Goal: Understand process/instructions: Learn how to perform a task or action

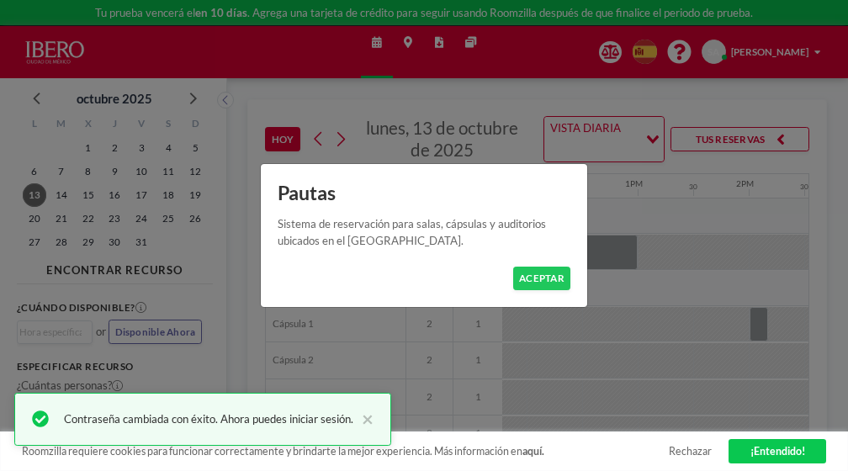
scroll to position [0, 1640]
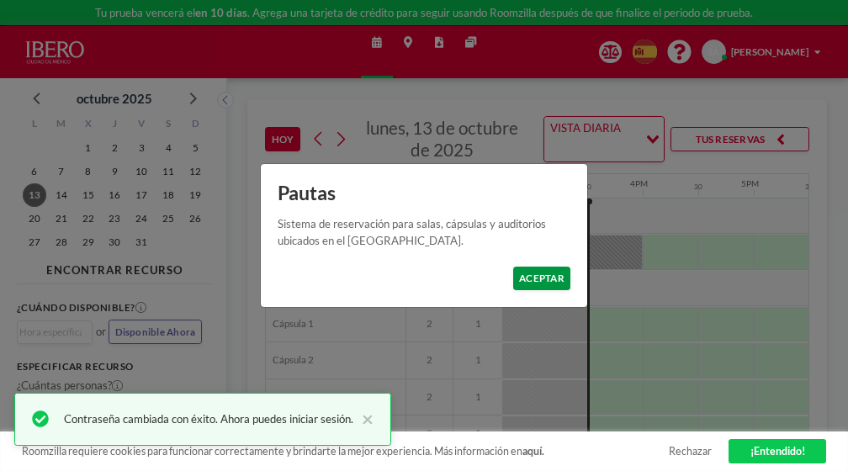
click at [538, 280] on button "ACEPTAR" at bounding box center [542, 279] width 58 height 24
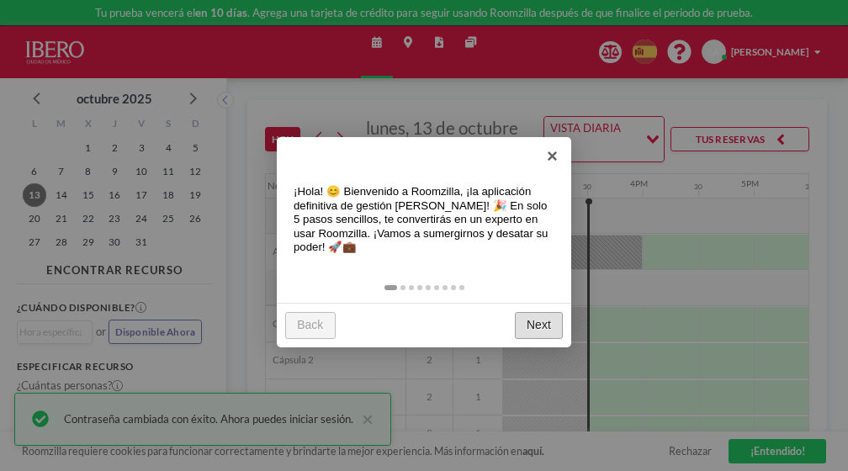
click at [536, 322] on link "Next" at bounding box center [539, 326] width 48 height 28
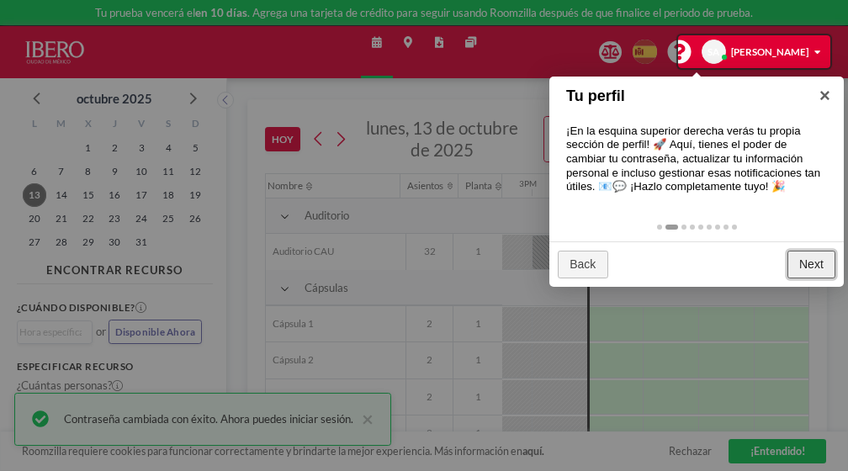
click at [817, 270] on link "Next" at bounding box center [811, 265] width 48 height 28
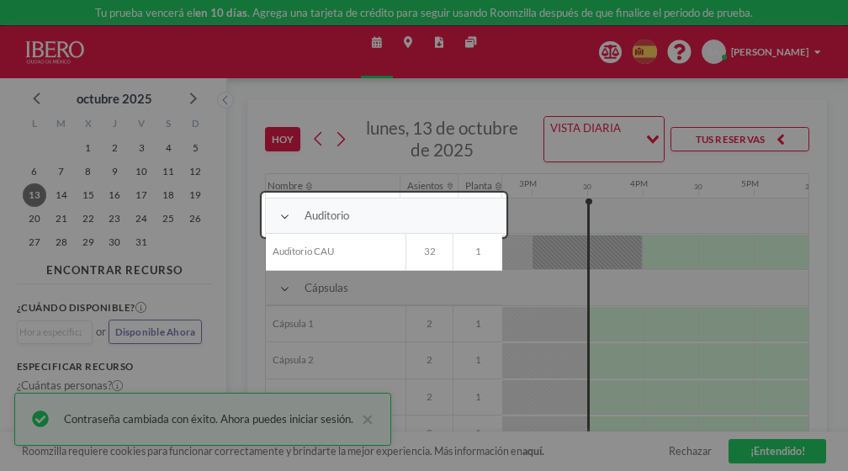
scroll to position [35, 1640]
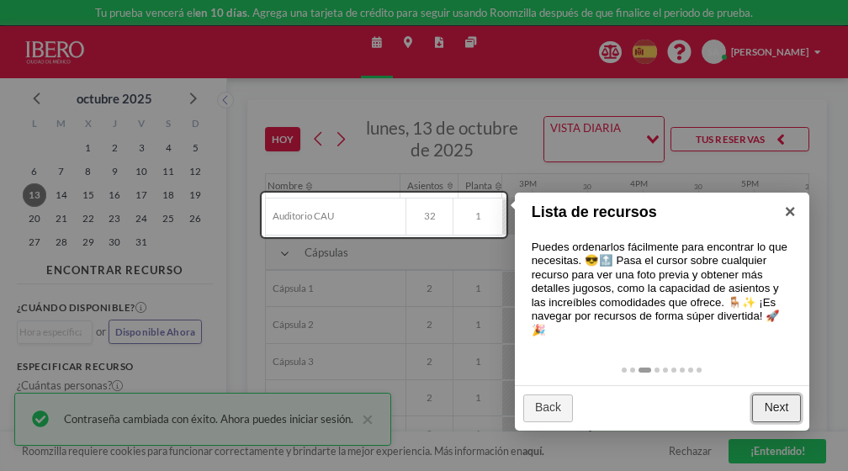
click at [772, 395] on link "Next" at bounding box center [776, 408] width 48 height 28
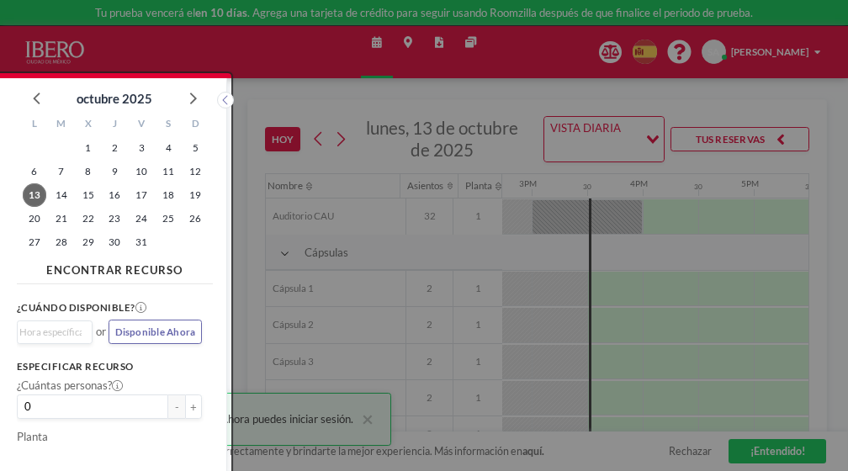
scroll to position [4, 0]
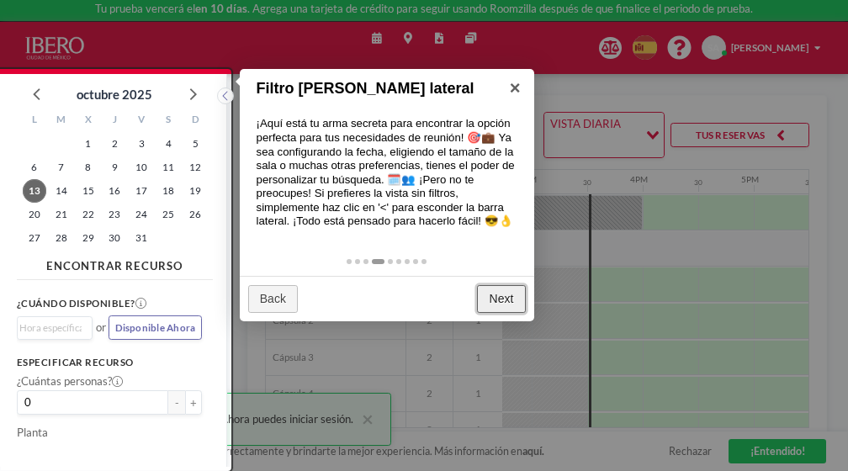
click at [478, 293] on link "Next" at bounding box center [501, 299] width 48 height 28
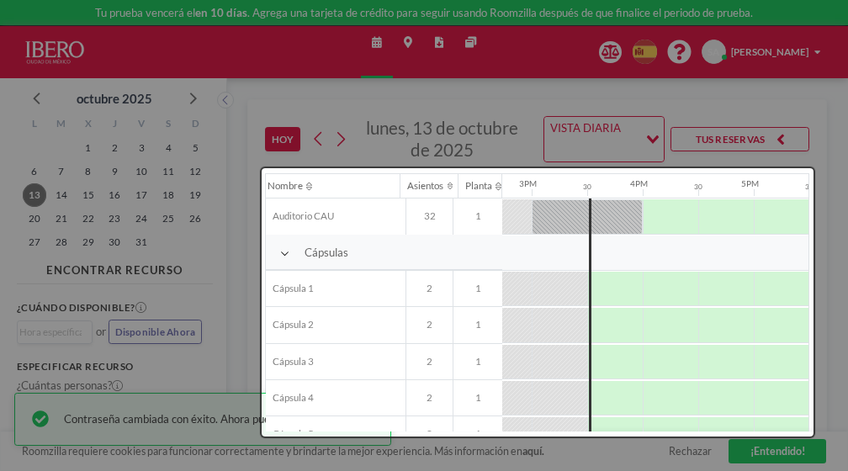
scroll to position [0, 0]
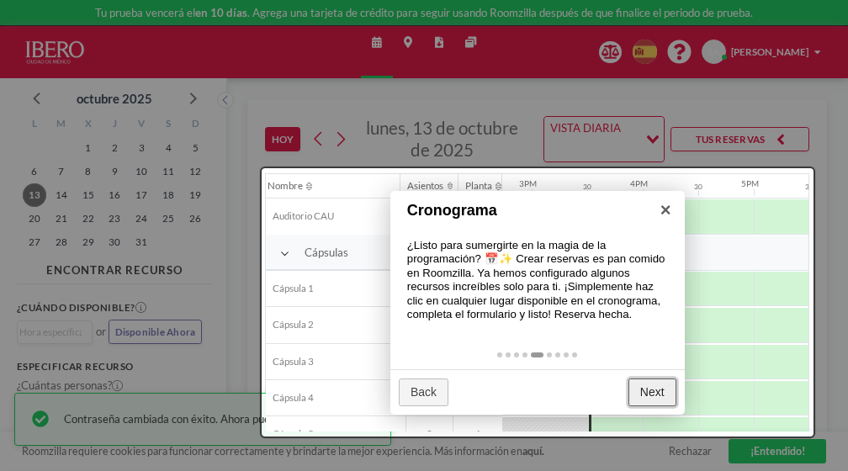
click at [635, 399] on link "Next" at bounding box center [652, 392] width 48 height 28
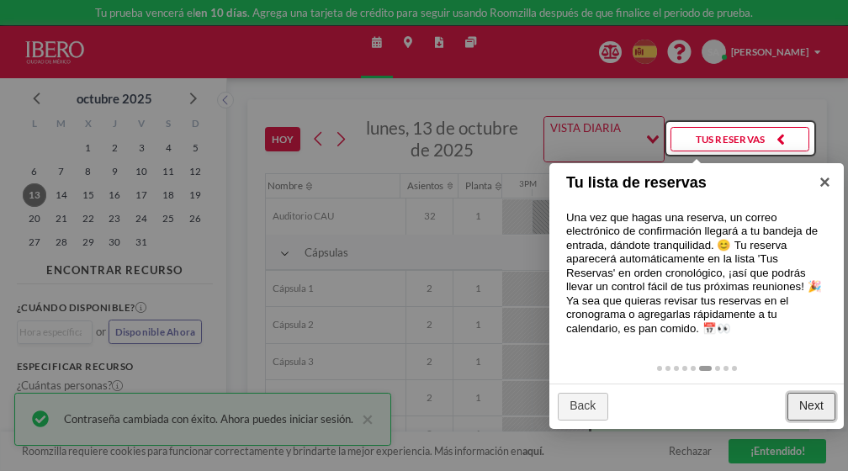
click at [818, 406] on link "Next" at bounding box center [811, 407] width 48 height 28
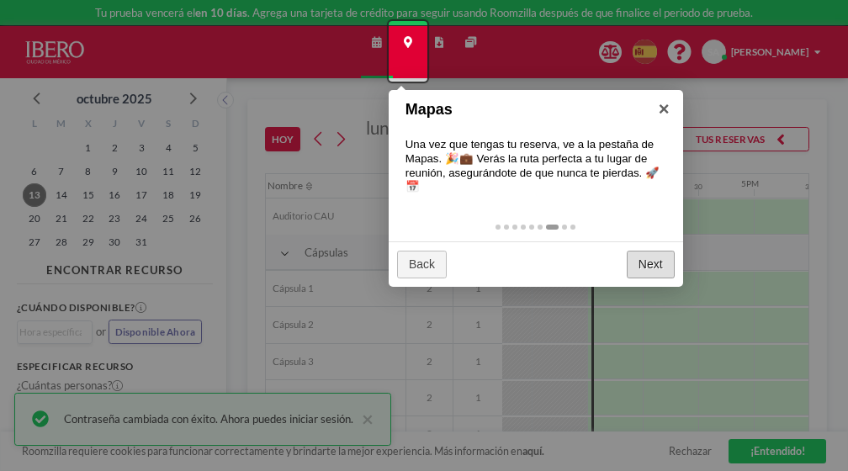
click at [818, 406] on div at bounding box center [424, 235] width 848 height 471
click at [659, 254] on link "Next" at bounding box center [650, 265] width 48 height 28
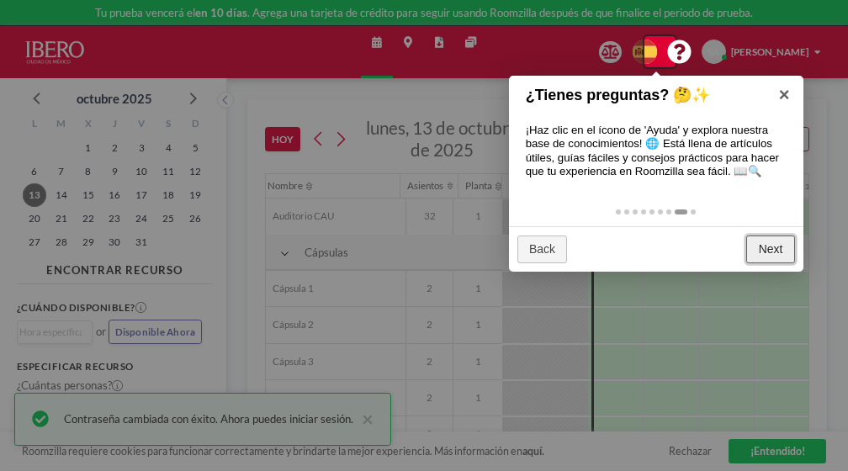
click at [758, 253] on link "Next" at bounding box center [770, 249] width 48 height 28
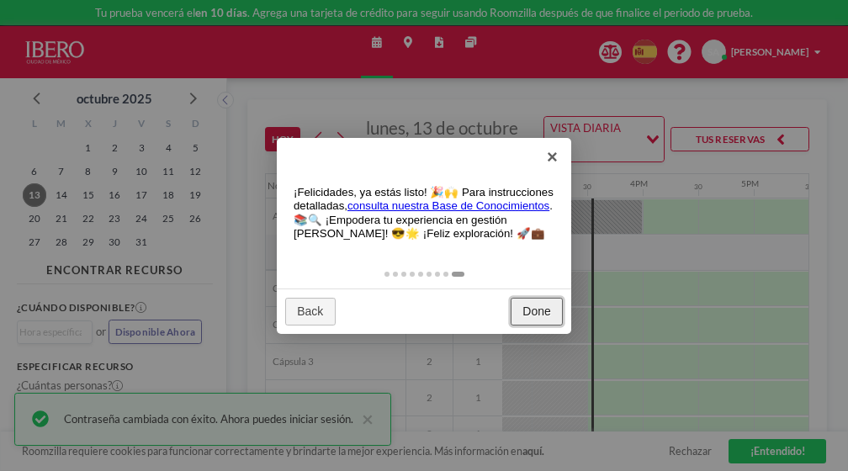
click at [550, 304] on link "Done" at bounding box center [536, 312] width 52 height 28
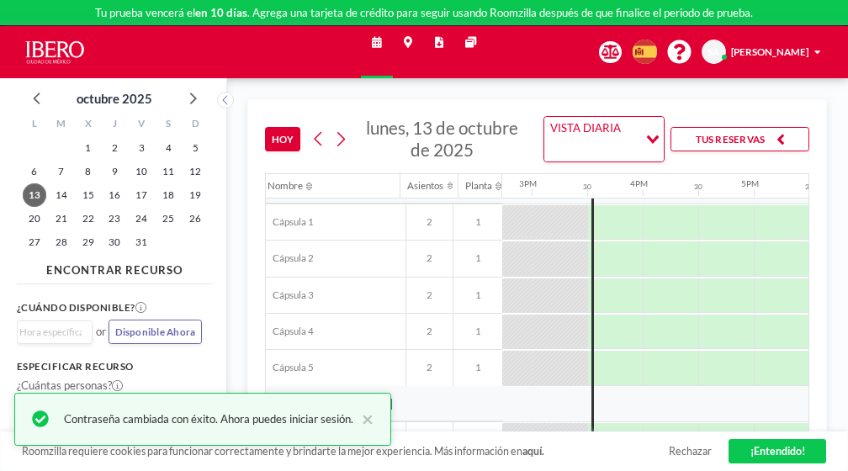
scroll to position [0, 1640]
